Goal: Task Accomplishment & Management: Manage account settings

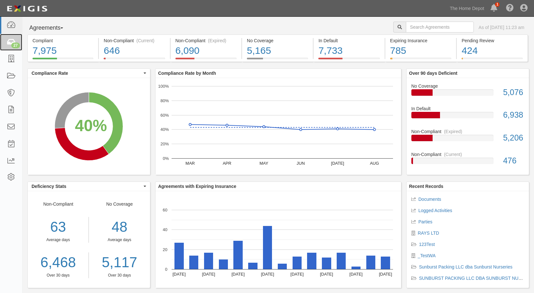
click at [9, 42] on icon at bounding box center [10, 42] width 9 height 7
click at [11, 61] on icon at bounding box center [10, 58] width 9 height 7
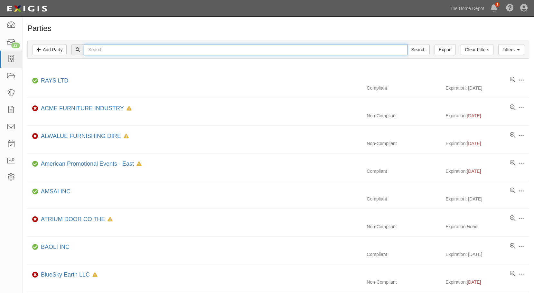
click at [109, 53] on input "text" at bounding box center [245, 49] width 323 height 11
type input "a"
type input "casus"
click at [407, 44] on input "Search" at bounding box center [418, 49] width 23 height 11
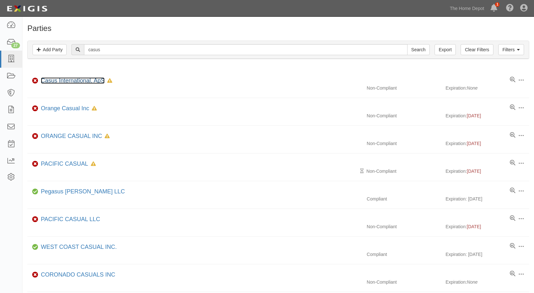
click at [75, 81] on link "Casus International, ApS" at bounding box center [73, 80] width 64 height 6
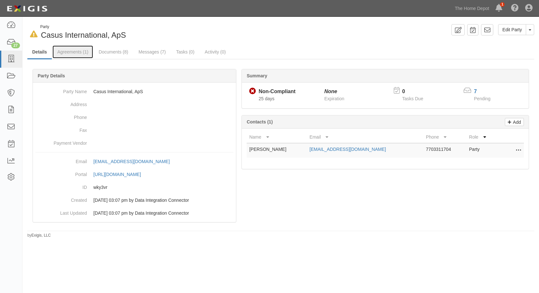
click at [70, 52] on link "Agreements (1)" at bounding box center [72, 51] width 41 height 13
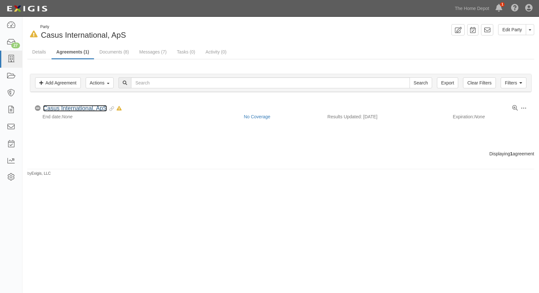
click at [65, 105] on link "Casus International, ApS" at bounding box center [75, 108] width 64 height 6
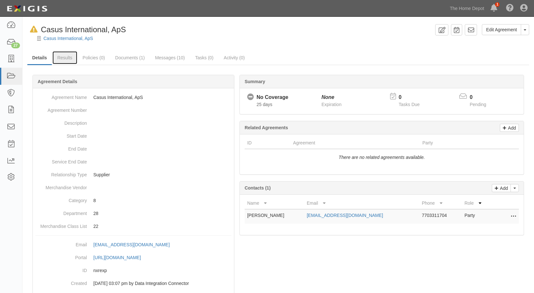
click at [70, 56] on link "Results" at bounding box center [64, 57] width 25 height 13
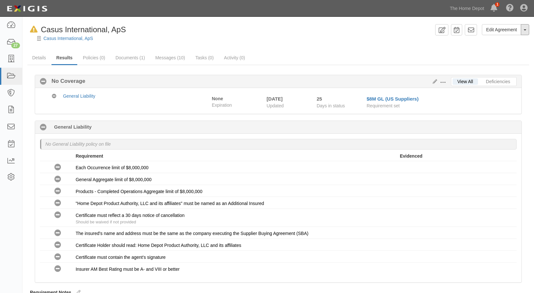
click at [527, 29] on button "Toggle Agreement Dropdown" at bounding box center [525, 29] width 8 height 11
click at [499, 70] on button "Remove from Default" at bounding box center [503, 68] width 52 height 10
click at [129, 54] on link "Documents (1)" at bounding box center [130, 57] width 39 height 13
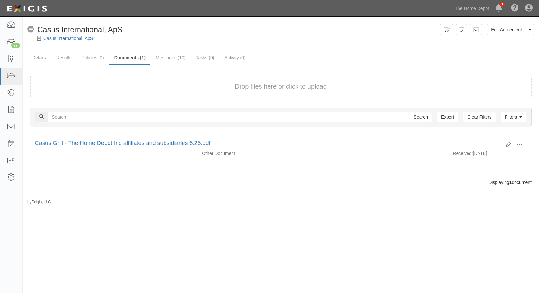
click at [522, 143] on span at bounding box center [520, 144] width 6 height 6
click at [492, 153] on link "View" at bounding box center [488, 154] width 51 height 12
click at [506, 143] on icon at bounding box center [508, 144] width 5 height 5
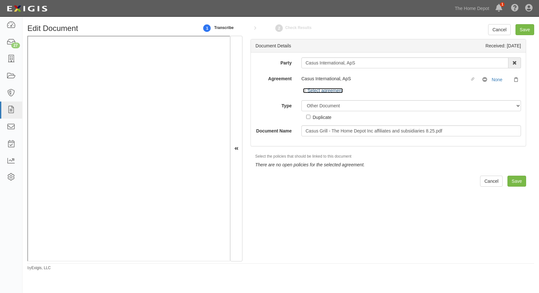
click at [304, 90] on icon at bounding box center [305, 91] width 5 height 3
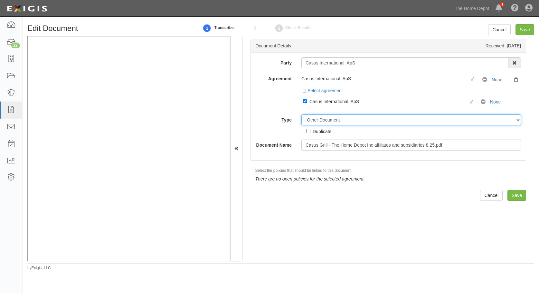
click at [319, 121] on select "Unassigned Binder Cancellation Notice Certificate Contract Endorsement Insuranc…" at bounding box center [411, 119] width 220 height 11
select select "CertificateDetail"
click at [301, 114] on select "Unassigned Binder Cancellation Notice Certificate Contract Endorsement Insuranc…" at bounding box center [411, 119] width 220 height 11
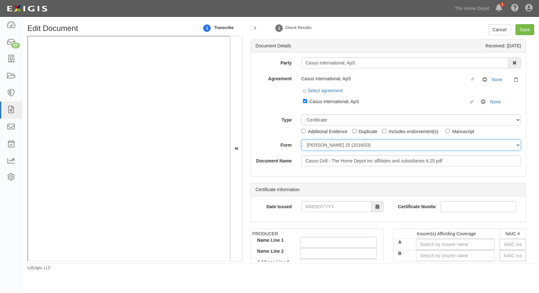
click at [314, 144] on select "ACORD 25 (2016/03) ACORD 101 ACORD 855 NY (2014/05) General" at bounding box center [411, 144] width 220 height 11
select select "GeneralFormDetail"
click at [301, 139] on select "ACORD 25 (2016/03) ACORD 101 ACORD 855 NY (2014/05) General" at bounding box center [411, 144] width 220 height 11
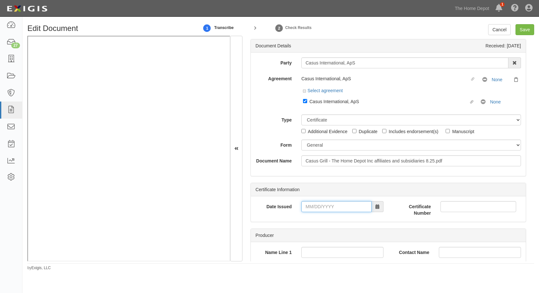
click at [305, 211] on input "Date Issued" at bounding box center [336, 206] width 70 height 11
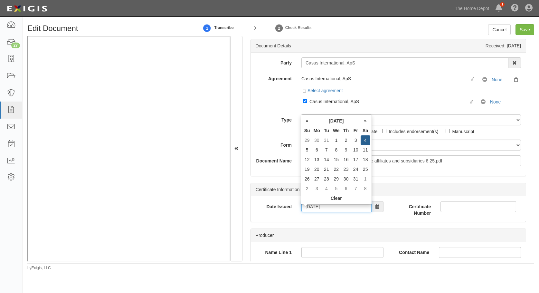
type input "01/04/2025"
click at [325, 234] on div "Producer" at bounding box center [388, 235] width 275 height 13
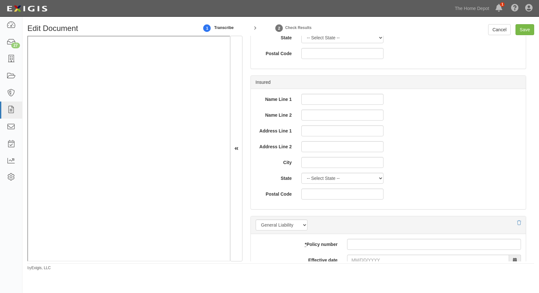
scroll to position [419, 0]
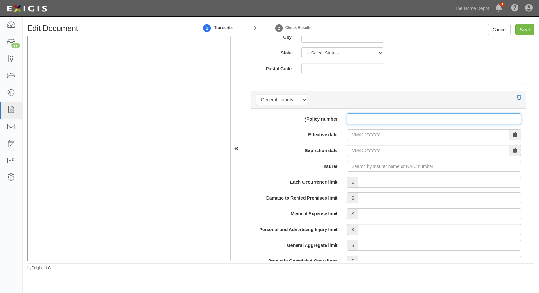
click at [359, 122] on input "* Policy number" at bounding box center [434, 118] width 174 height 11
type input "1949414"
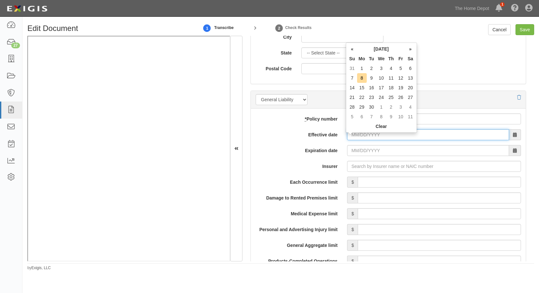
click at [349, 139] on input "Effective date" at bounding box center [428, 134] width 162 height 11
drag, startPoint x: 359, startPoint y: 139, endPoint x: 342, endPoint y: 140, distance: 16.8
click at [342, 140] on div "0" at bounding box center [434, 134] width 184 height 11
drag, startPoint x: 329, startPoint y: 140, endPoint x: 323, endPoint y: 141, distance: 6.5
click at [323, 140] on div "Effective date 04/" at bounding box center [388, 134] width 275 height 11
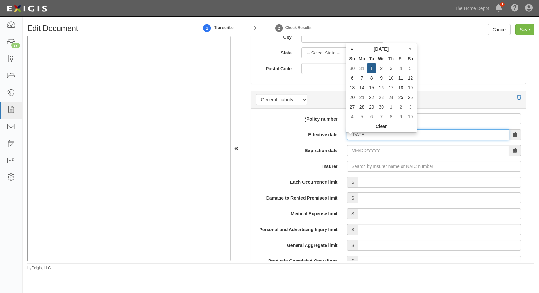
type input "04/01/2025"
click at [350, 156] on input "04/01/2026" at bounding box center [428, 150] width 162 height 11
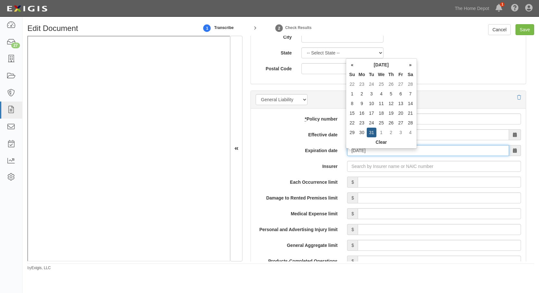
type input "[DATE]"
click at [336, 172] on div "Insurer" at bounding box center [388, 166] width 275 height 11
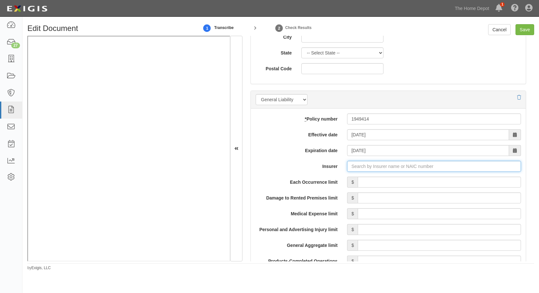
click at [351, 172] on input "Insurer" at bounding box center [434, 166] width 174 height 11
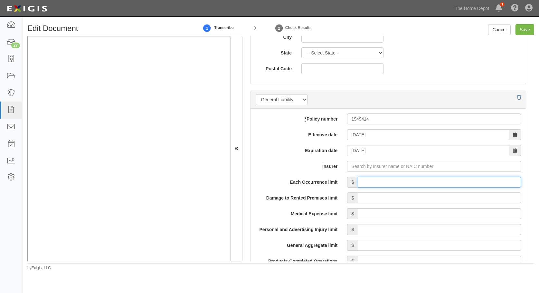
click at [361, 184] on input "Each Occurrence limit" at bounding box center [439, 181] width 163 height 11
click at [364, 186] on input "Each Occurrence limit" at bounding box center [439, 181] width 163 height 11
click at [422, 66] on div "Name Line 1 Name Line 2 Address Line 1 Address Line 2 City State -- Select Stat…" at bounding box center [388, 23] width 275 height 110
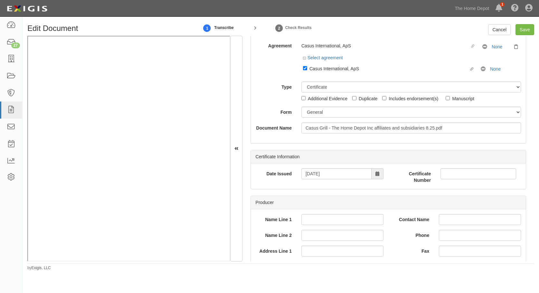
scroll to position [32, 0]
click at [490, 72] on link "None" at bounding box center [495, 69] width 11 height 5
click at [382, 247] on div "Name Line 1 Name Line 2 Address Line 1 Address Line 2 City State -- Select Stat…" at bounding box center [319, 269] width 137 height 110
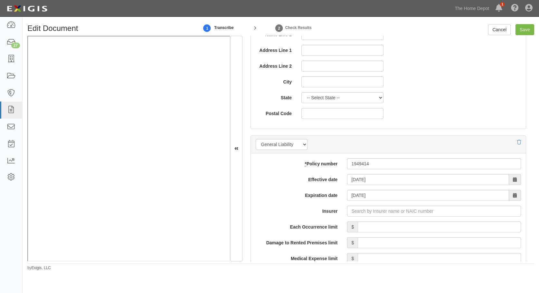
scroll to position [419, 0]
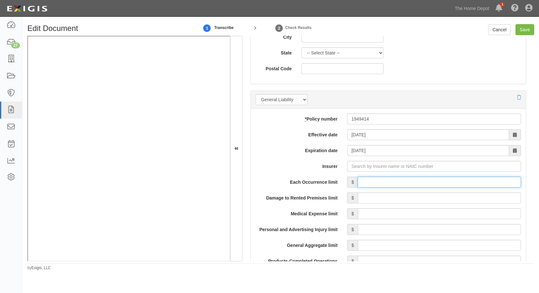
drag, startPoint x: 374, startPoint y: 184, endPoint x: 373, endPoint y: 177, distance: 6.9
click at [373, 182] on input "Each Occurrence limit" at bounding box center [439, 181] width 163 height 11
type input "8,000,000"
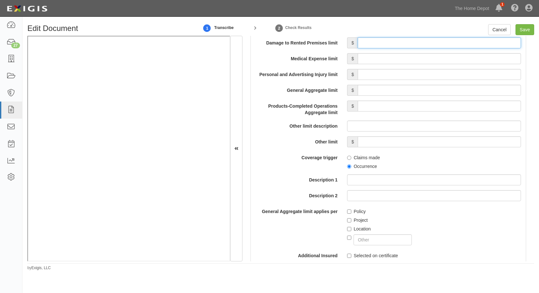
scroll to position [580, 0]
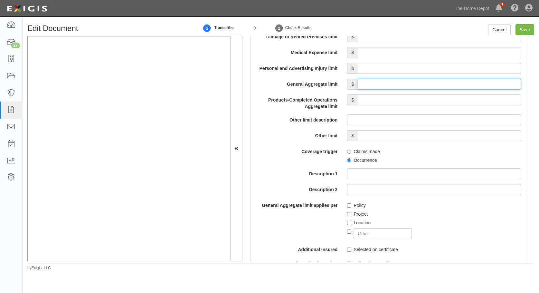
click at [374, 90] on input "General Aggregate limit" at bounding box center [439, 84] width 163 height 11
click at [374, 90] on input "80,000,008,000,000" at bounding box center [439, 84] width 163 height 11
drag, startPoint x: 455, startPoint y: 91, endPoint x: 540, endPoint y: 84, distance: 85.0
click at [539, 84] on html "Toggle navigation Dashboard 27 Inbox Parties Agreements Coverages Documents Mes…" at bounding box center [269, 141] width 539 height 283
type input "8,000,000"
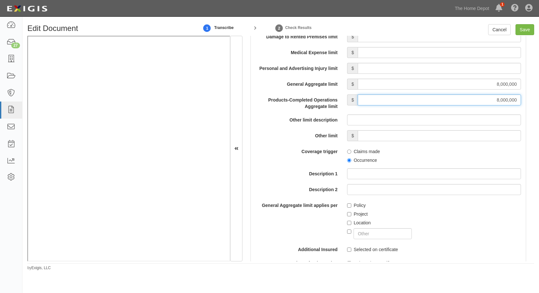
type input "8,000,000"
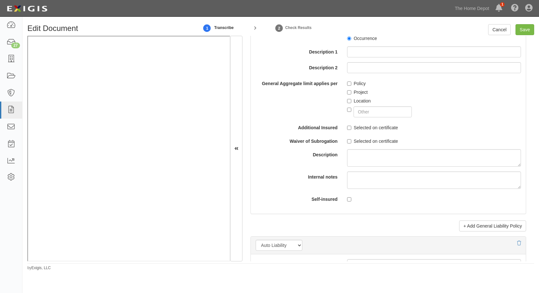
scroll to position [708, 0]
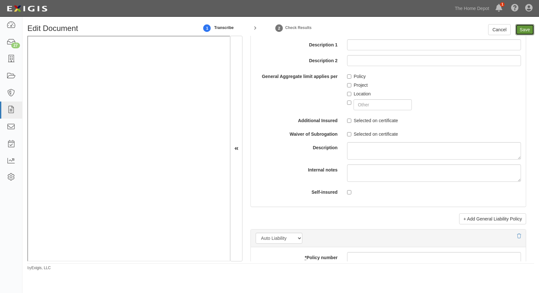
click at [523, 27] on input "Save" at bounding box center [525, 29] width 19 height 11
type input "8000000"
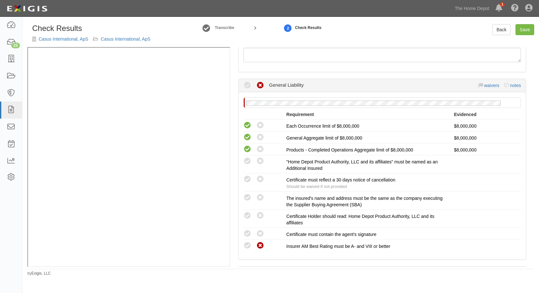
scroll to position [97, 0]
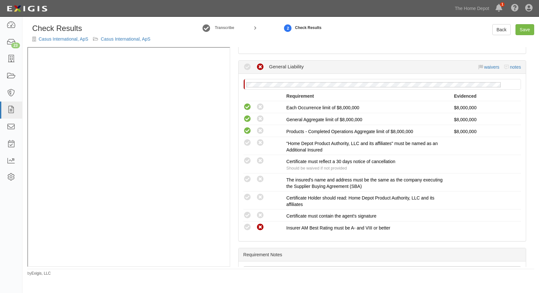
click at [248, 198] on icon at bounding box center [247, 197] width 8 height 8
radio input "true"
click at [246, 216] on icon at bounding box center [247, 215] width 8 height 8
radio input "true"
click at [249, 179] on icon at bounding box center [247, 179] width 8 height 8
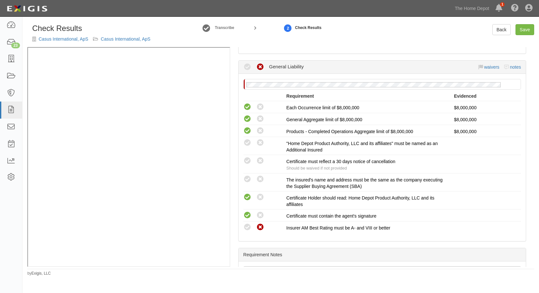
radio input "true"
click at [523, 31] on link "Save" at bounding box center [525, 29] width 19 height 11
radio input "true"
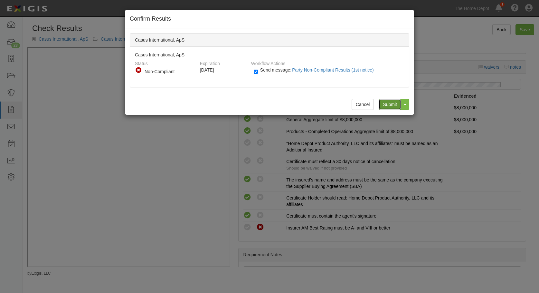
click at [389, 102] on input "Submit" at bounding box center [390, 104] width 23 height 11
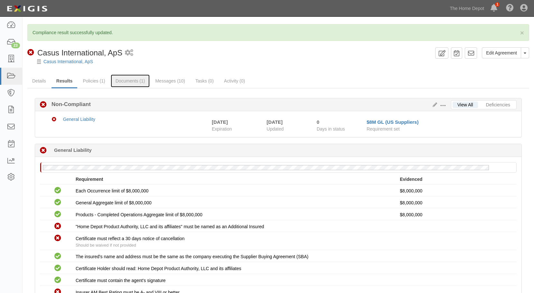
click at [122, 81] on link "Documents (1)" at bounding box center [130, 80] width 39 height 13
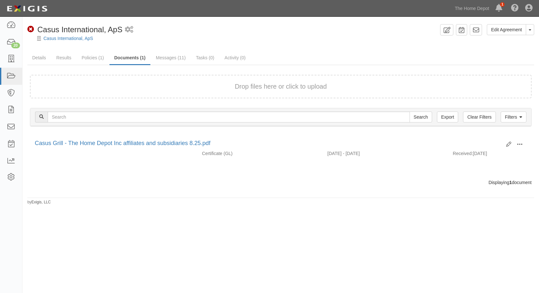
click at [519, 144] on span at bounding box center [520, 144] width 6 height 6
click at [478, 154] on link "View" at bounding box center [488, 154] width 51 height 12
click at [61, 58] on link "Results" at bounding box center [64, 57] width 25 height 13
